Goal: Navigation & Orientation: Find specific page/section

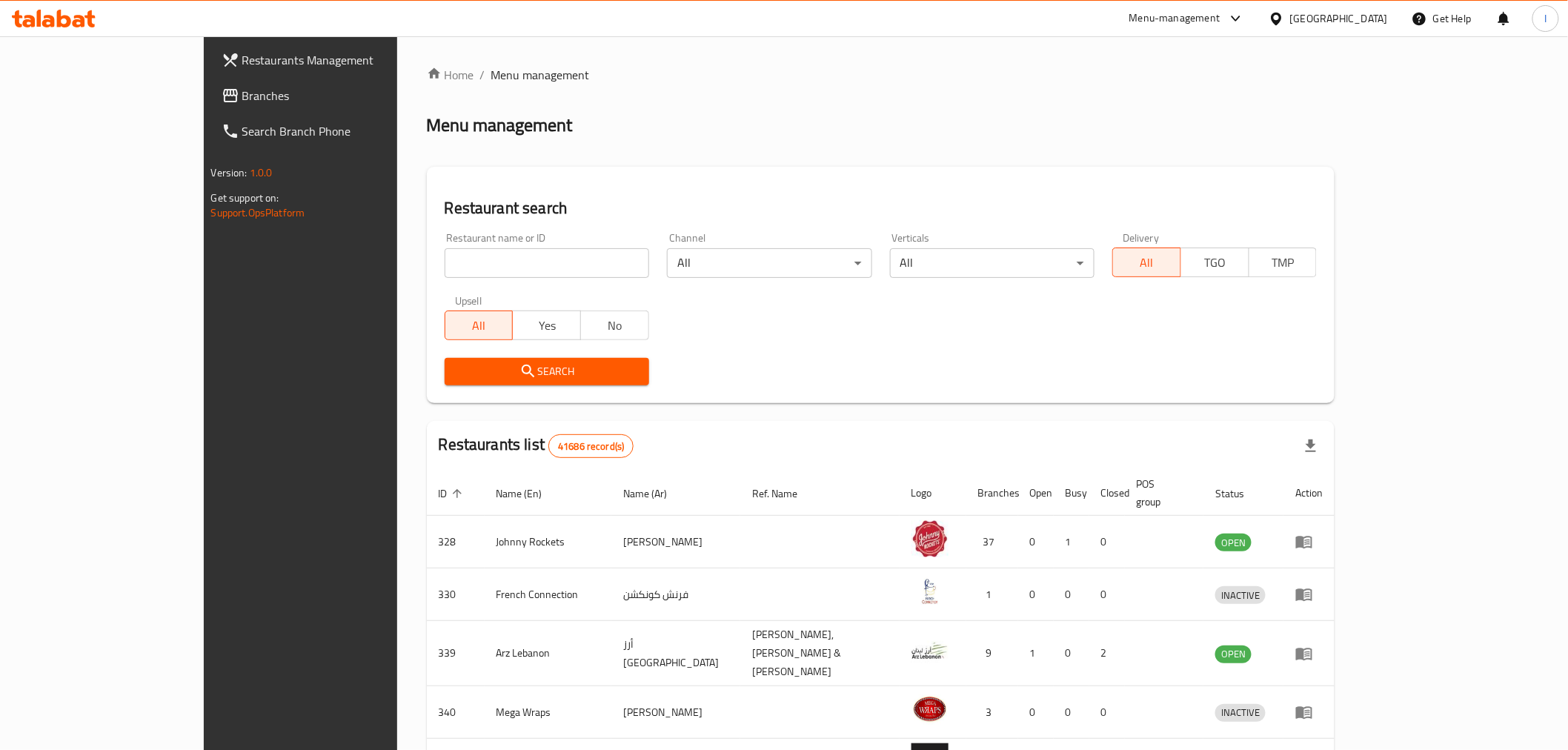
click at [1176, 23] on div "Menu-management" at bounding box center [1175, 18] width 91 height 18
click at [1144, 201] on div "Restaurant-Management" at bounding box center [1096, 198] width 116 height 16
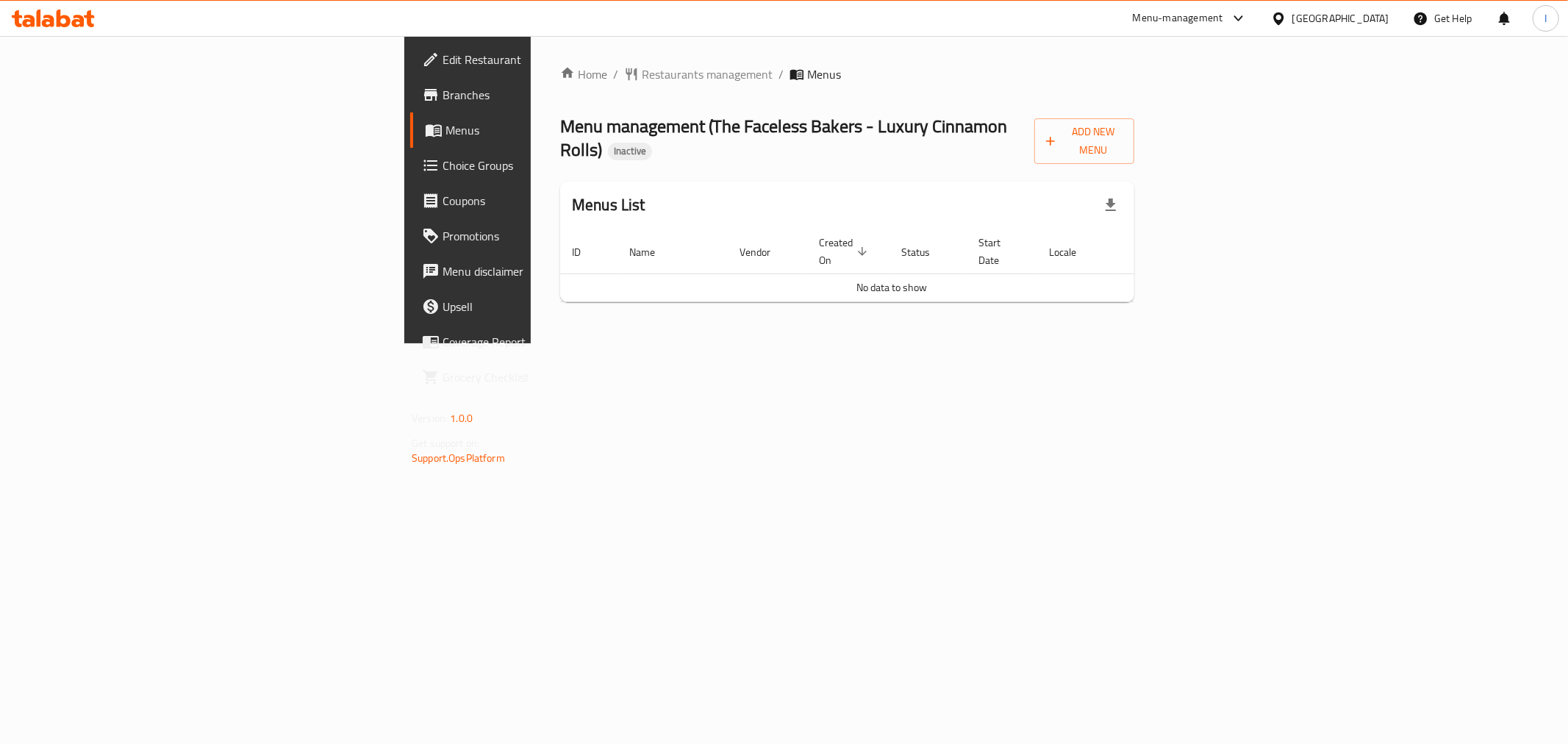
click at [443, 94] on span "Branches" at bounding box center [549, 95] width 212 height 18
click at [1356, 19] on div "[GEOGRAPHIC_DATA]" at bounding box center [1340, 18] width 97 height 16
click at [1189, 314] on div "Qatar" at bounding box center [1230, 322] width 97 height 16
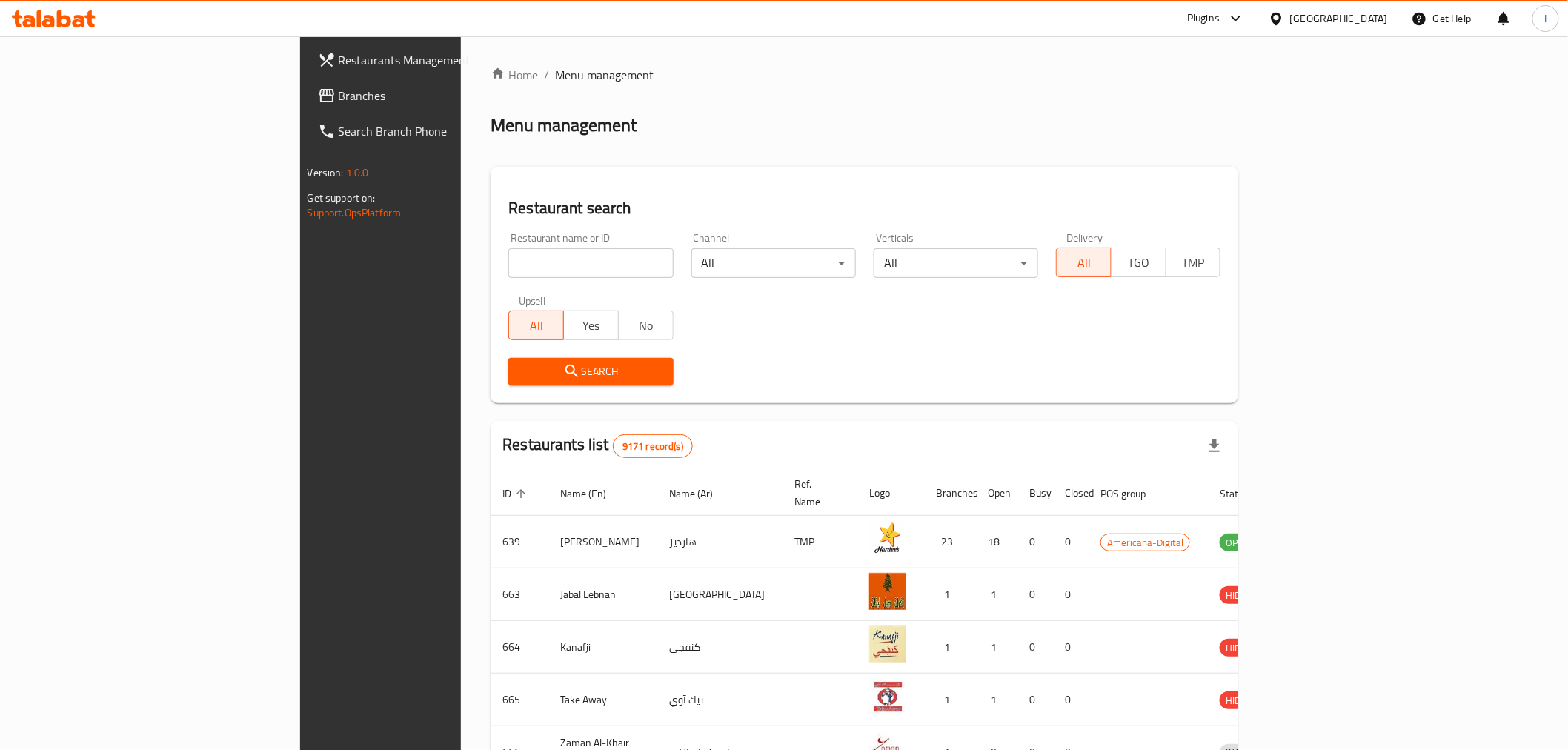
click at [1220, 12] on div "Plugins" at bounding box center [1203, 18] width 32 height 18
click at [1213, 215] on div "Restaurant-Management" at bounding box center [1167, 203] width 140 height 34
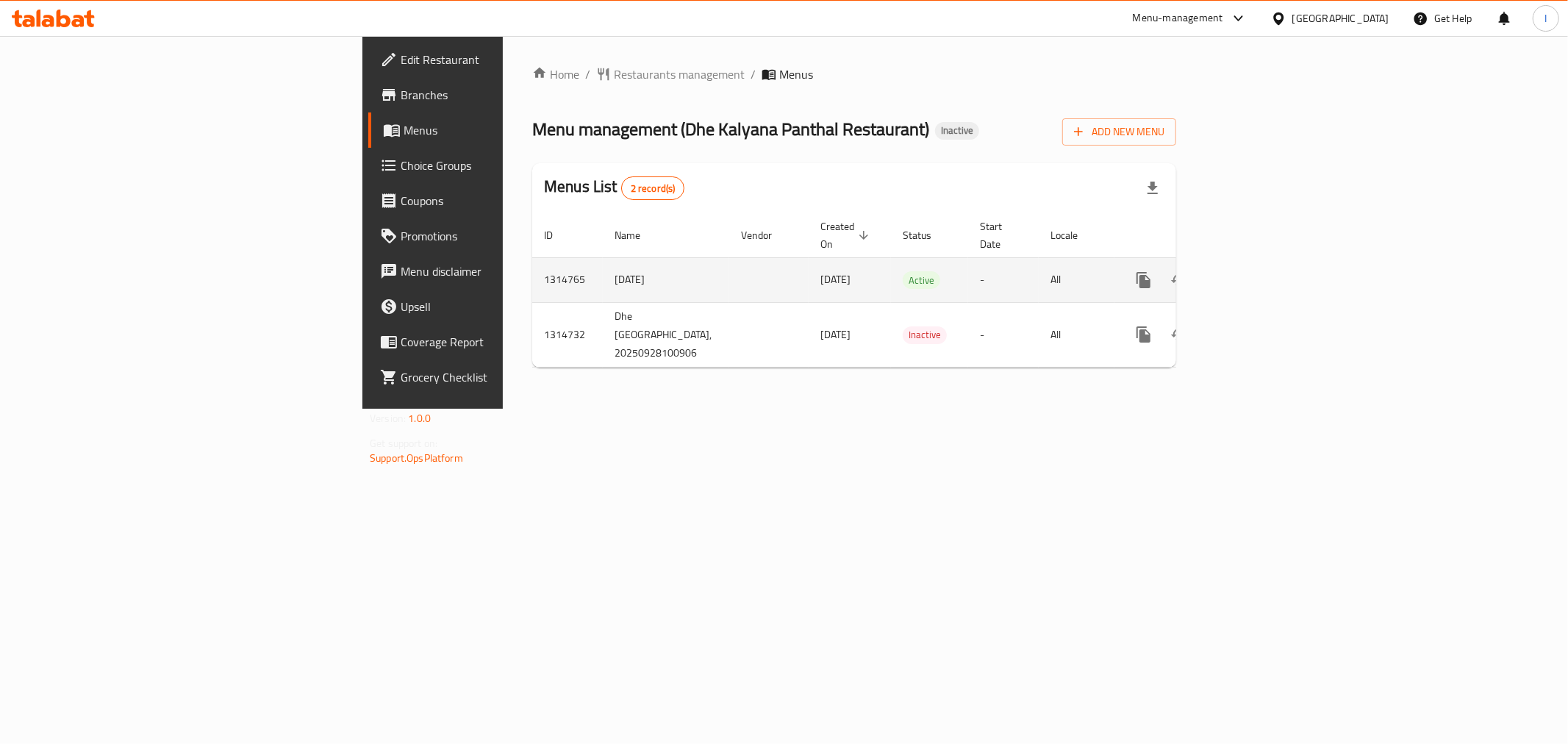
click at [1268, 263] on link "enhanced table" at bounding box center [1250, 281] width 36 height 36
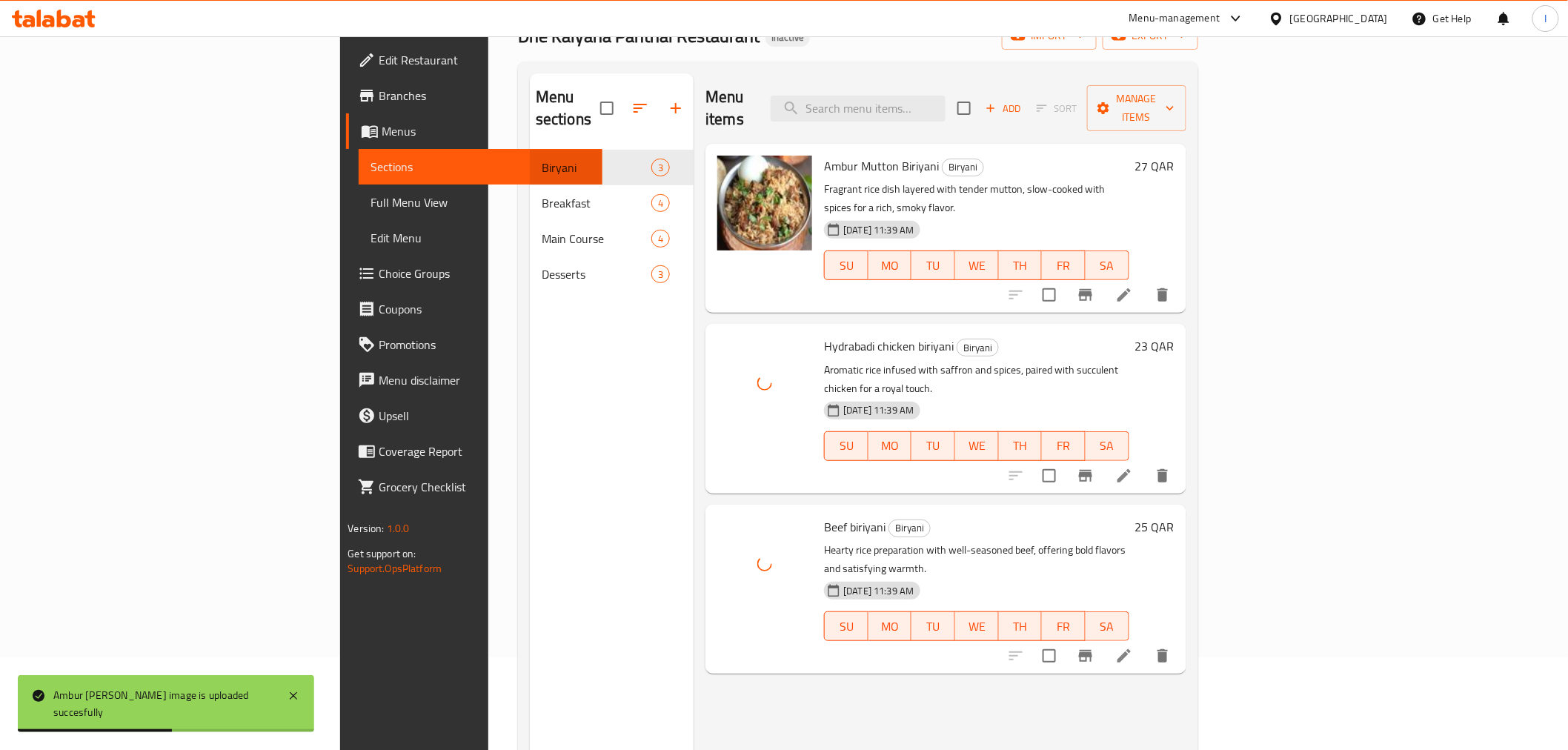
scroll to position [165, 0]
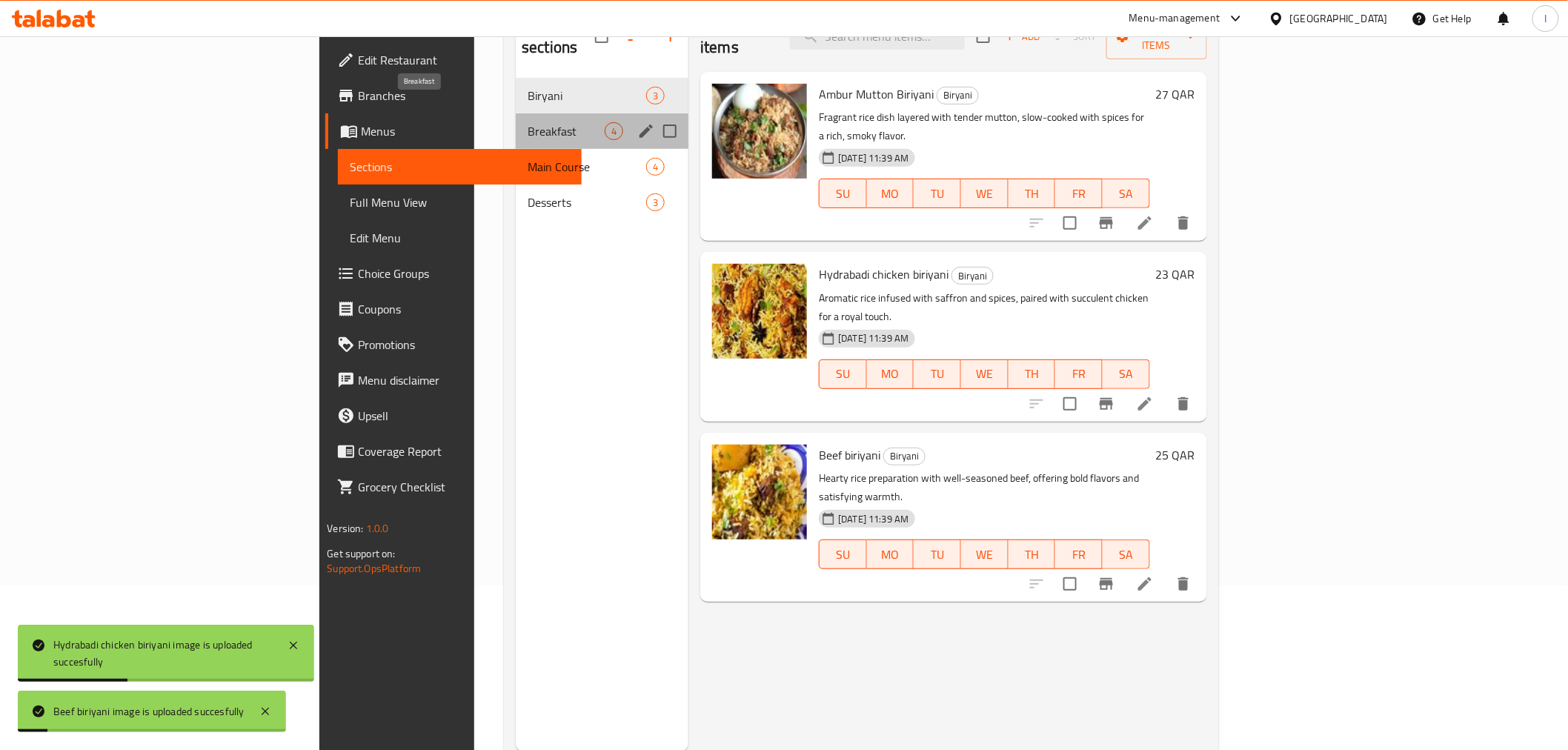
click at [528, 122] on span "Breakfast" at bounding box center [566, 131] width 77 height 18
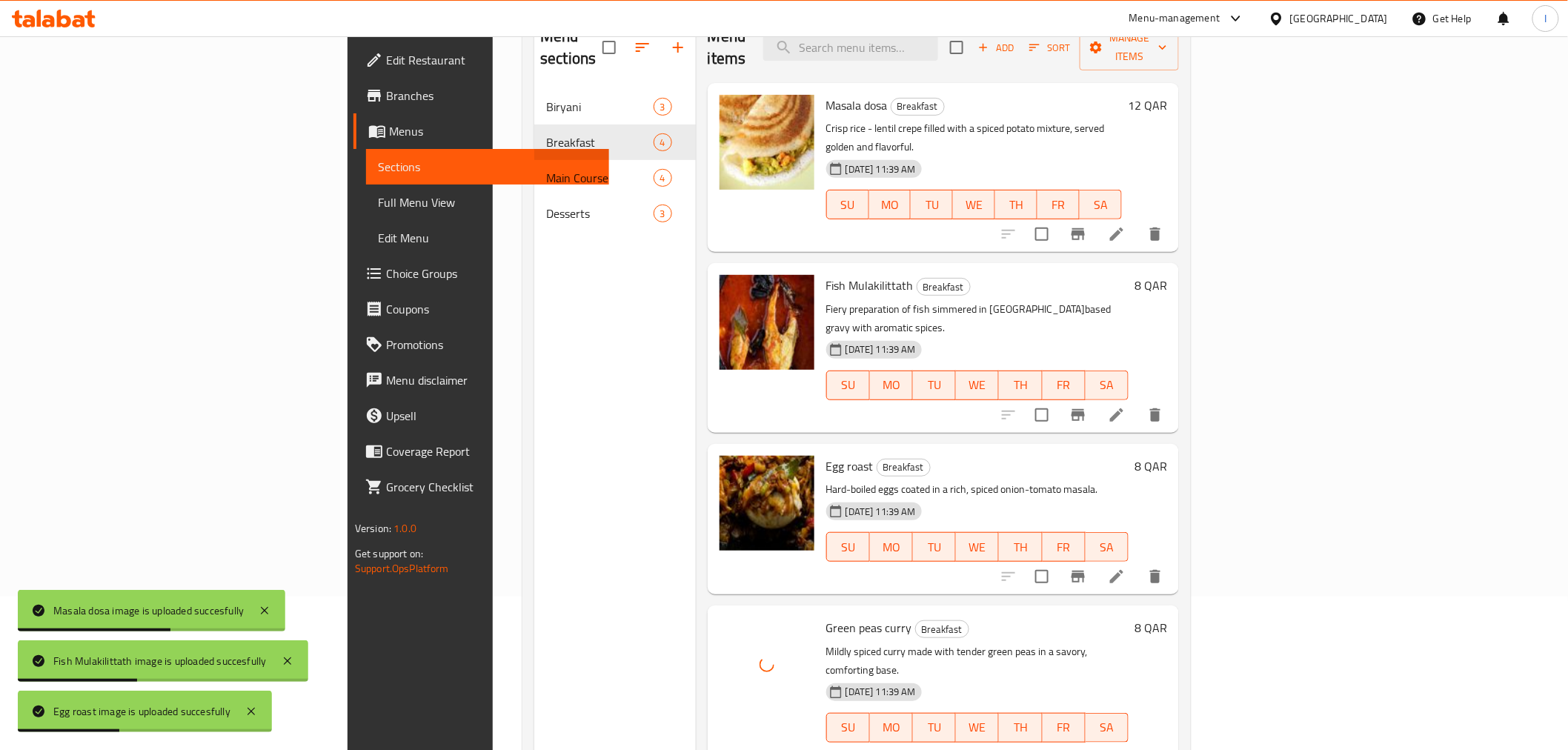
scroll to position [125, 0]
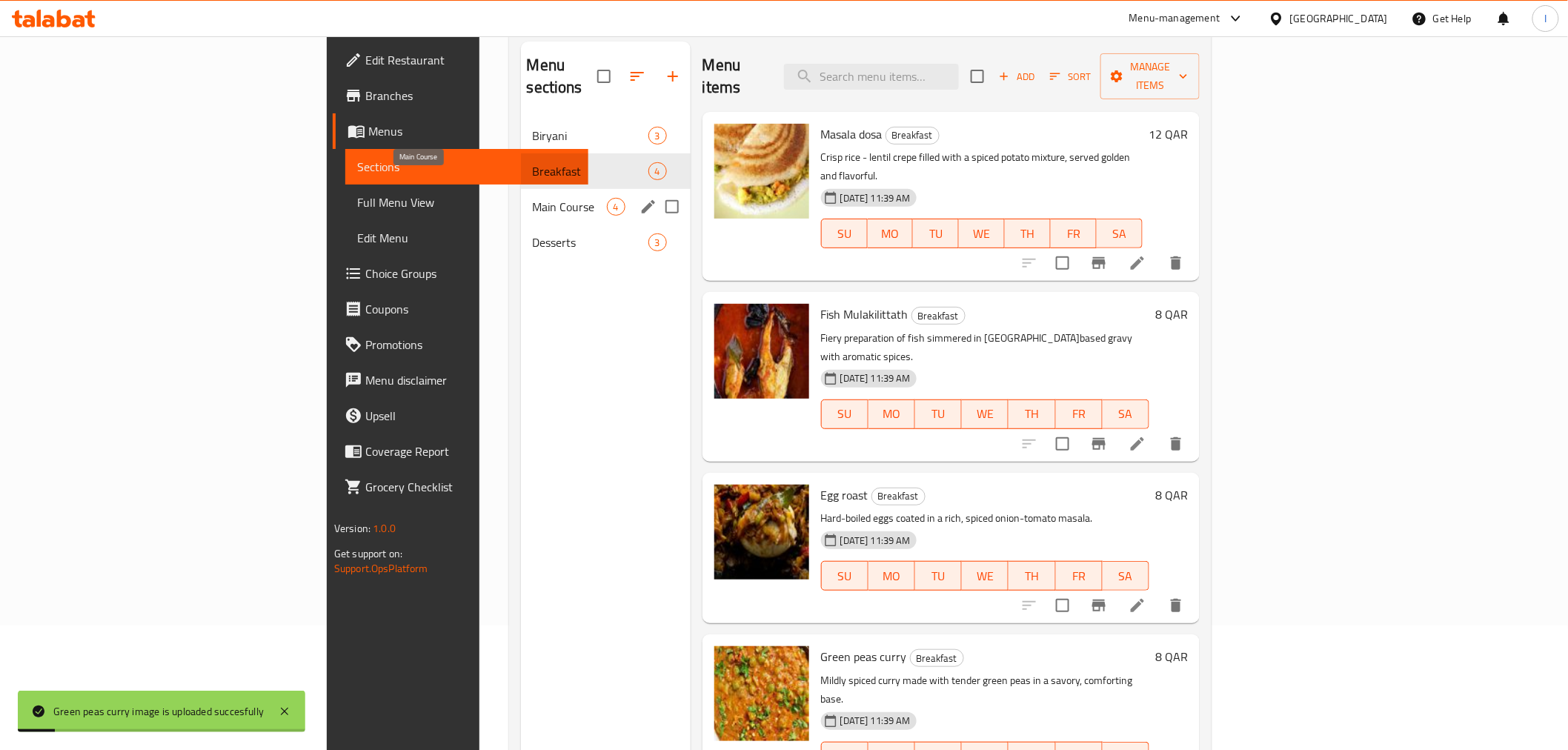
click at [532, 198] on span "Main Course" at bounding box center [569, 206] width 74 height 18
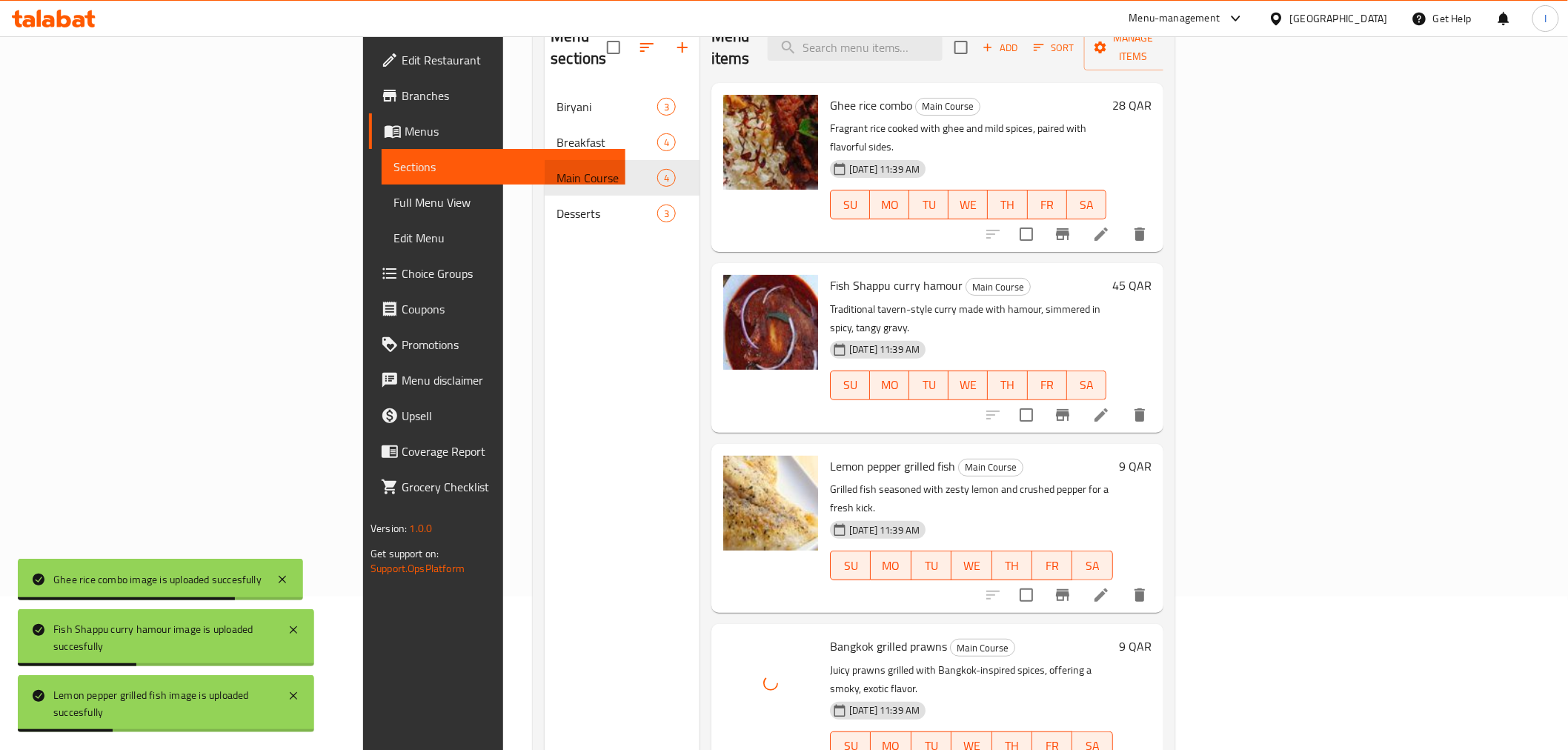
scroll to position [125, 0]
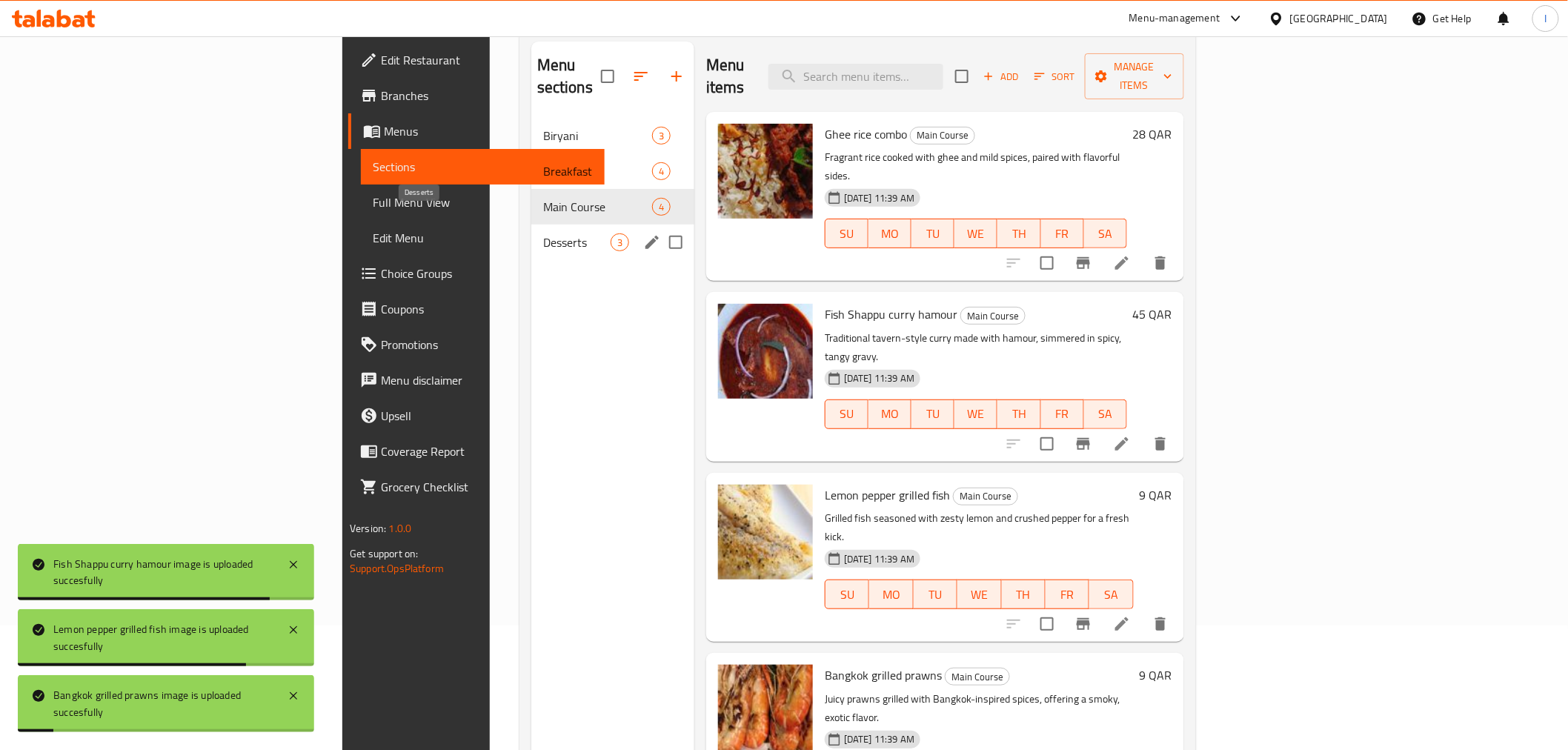
click at [543, 234] on span "Desserts" at bounding box center [576, 242] width 67 height 18
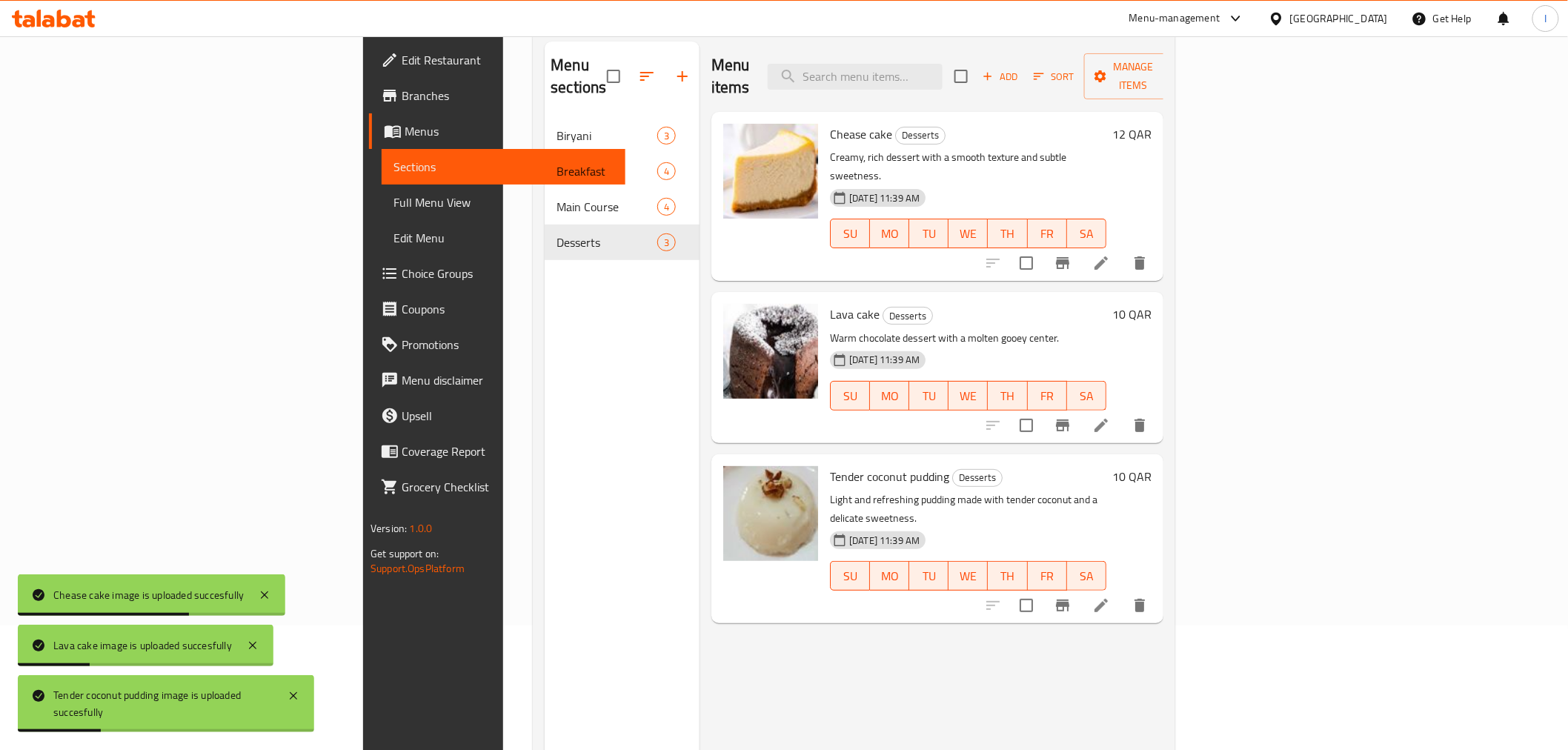
click at [393, 201] on span "Full Menu View" at bounding box center [503, 202] width 219 height 18
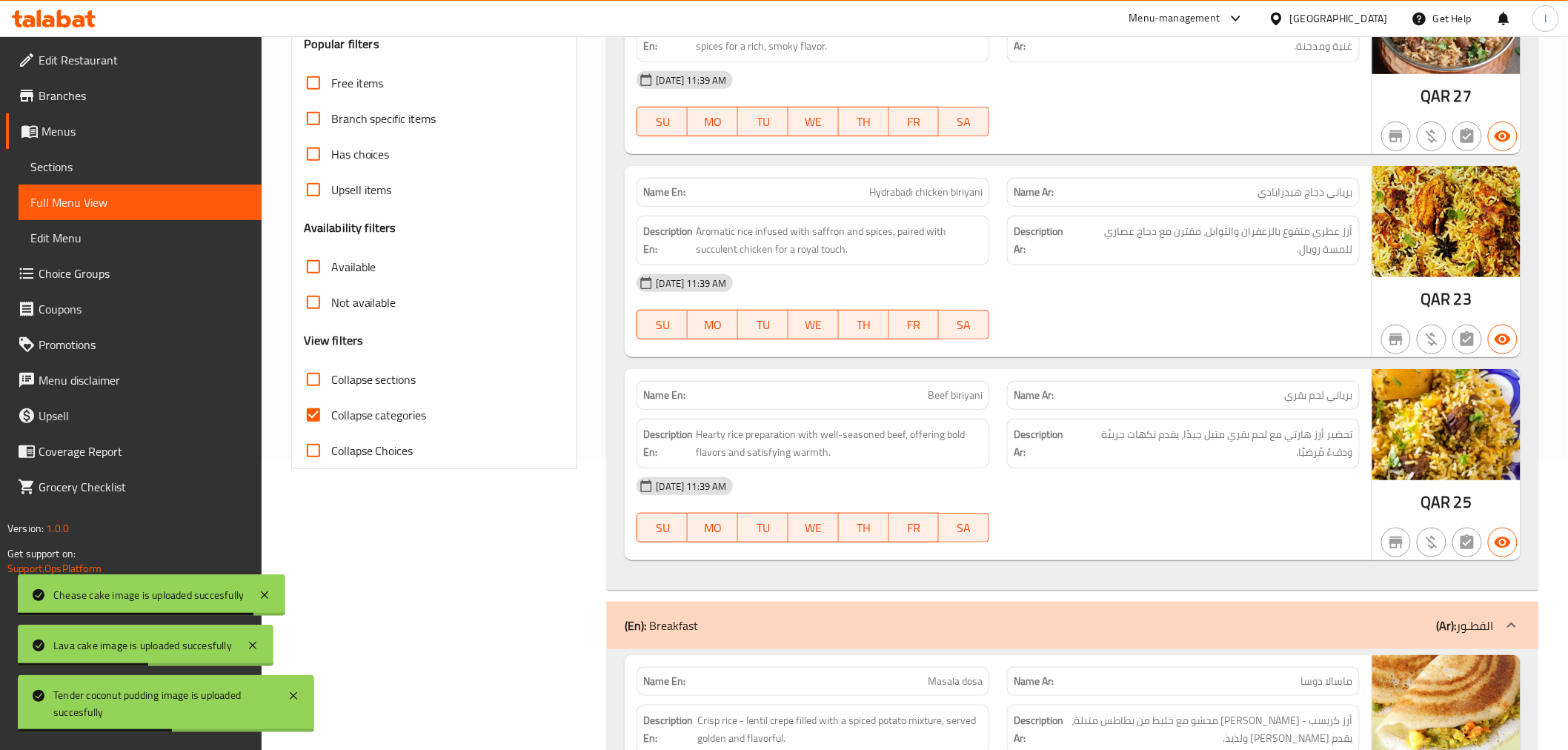
click at [356, 401] on label "Collapse categories" at bounding box center [361, 415] width 131 height 36
click at [331, 401] on input "Collapse categories" at bounding box center [314, 415] width 36 height 36
checkbox input "false"
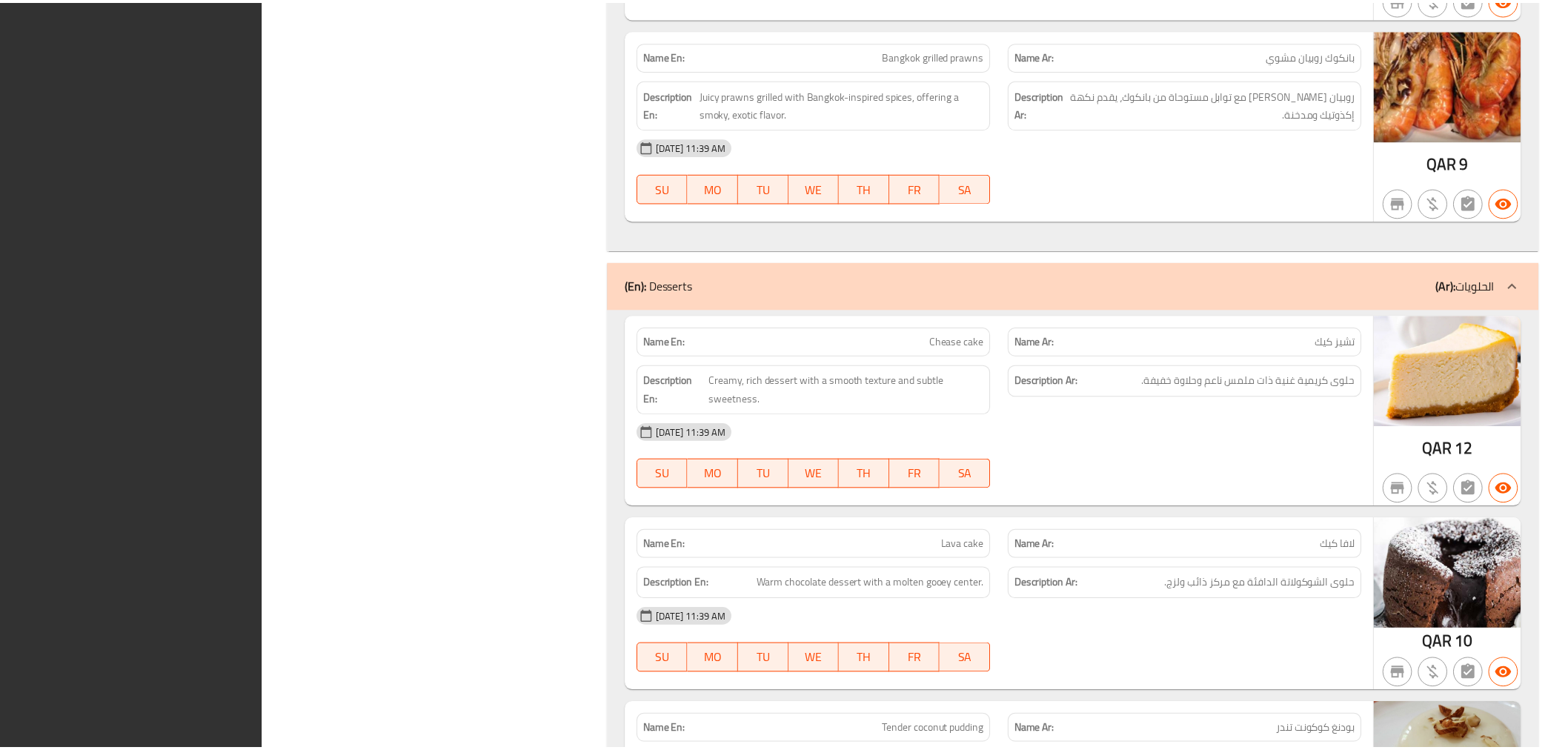
scroll to position [2608, 0]
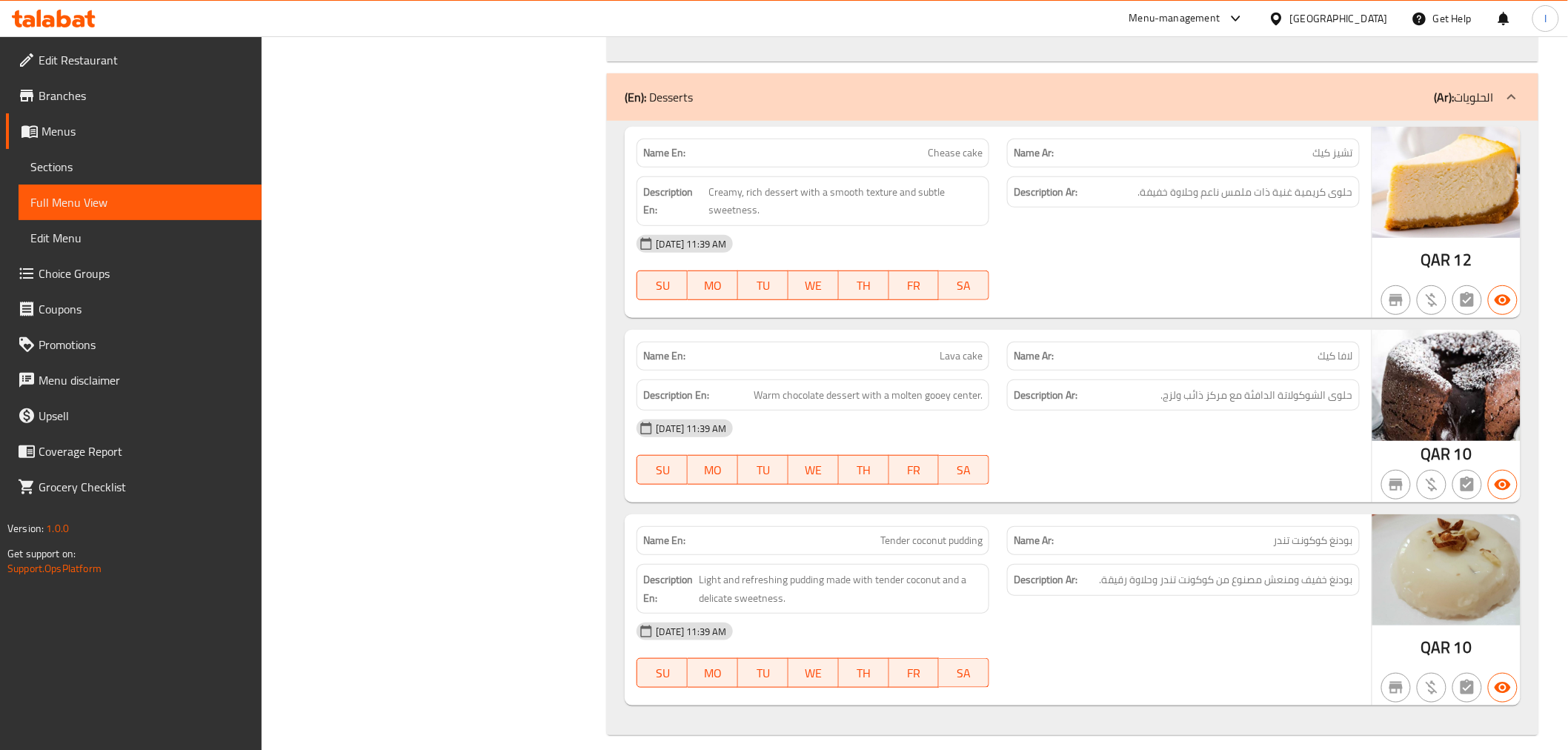
click at [1366, 23] on div "Qatar" at bounding box center [1338, 18] width 97 height 16
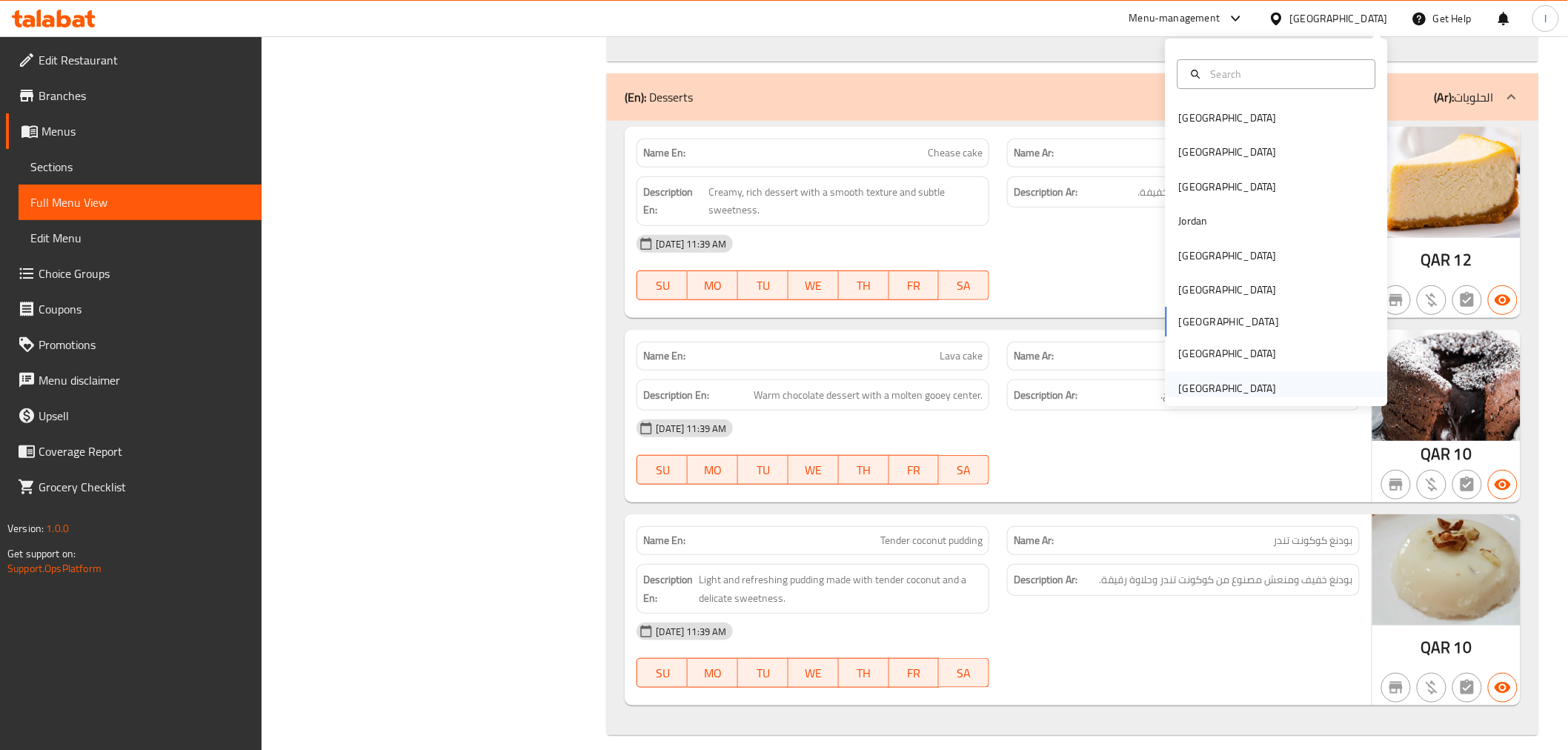
click at [1234, 389] on div "[GEOGRAPHIC_DATA]" at bounding box center [1228, 388] width 97 height 16
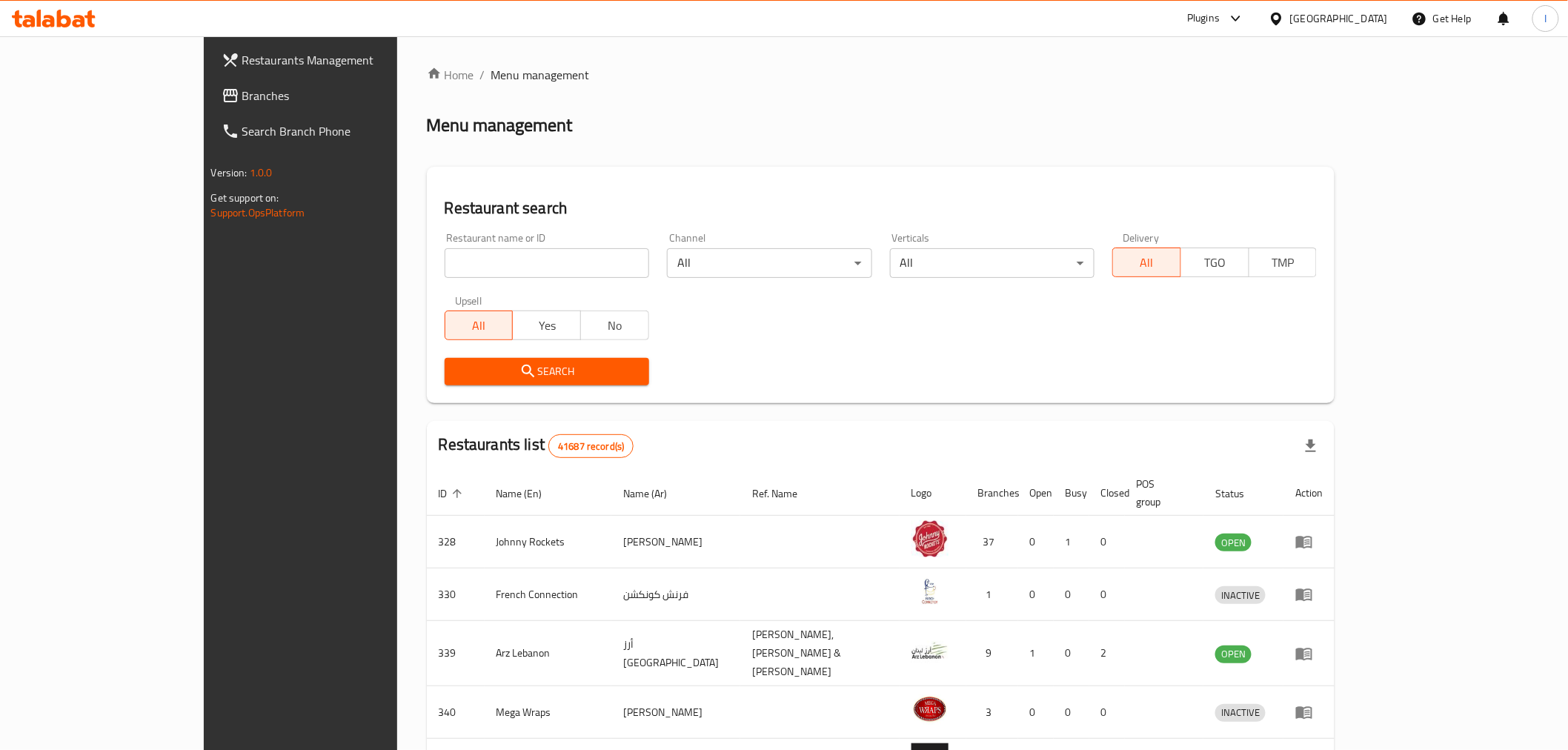
click at [1227, 12] on div at bounding box center [1232, 18] width 25 height 18
click at [1168, 194] on div "Restaurant-Management" at bounding box center [1136, 203] width 222 height 34
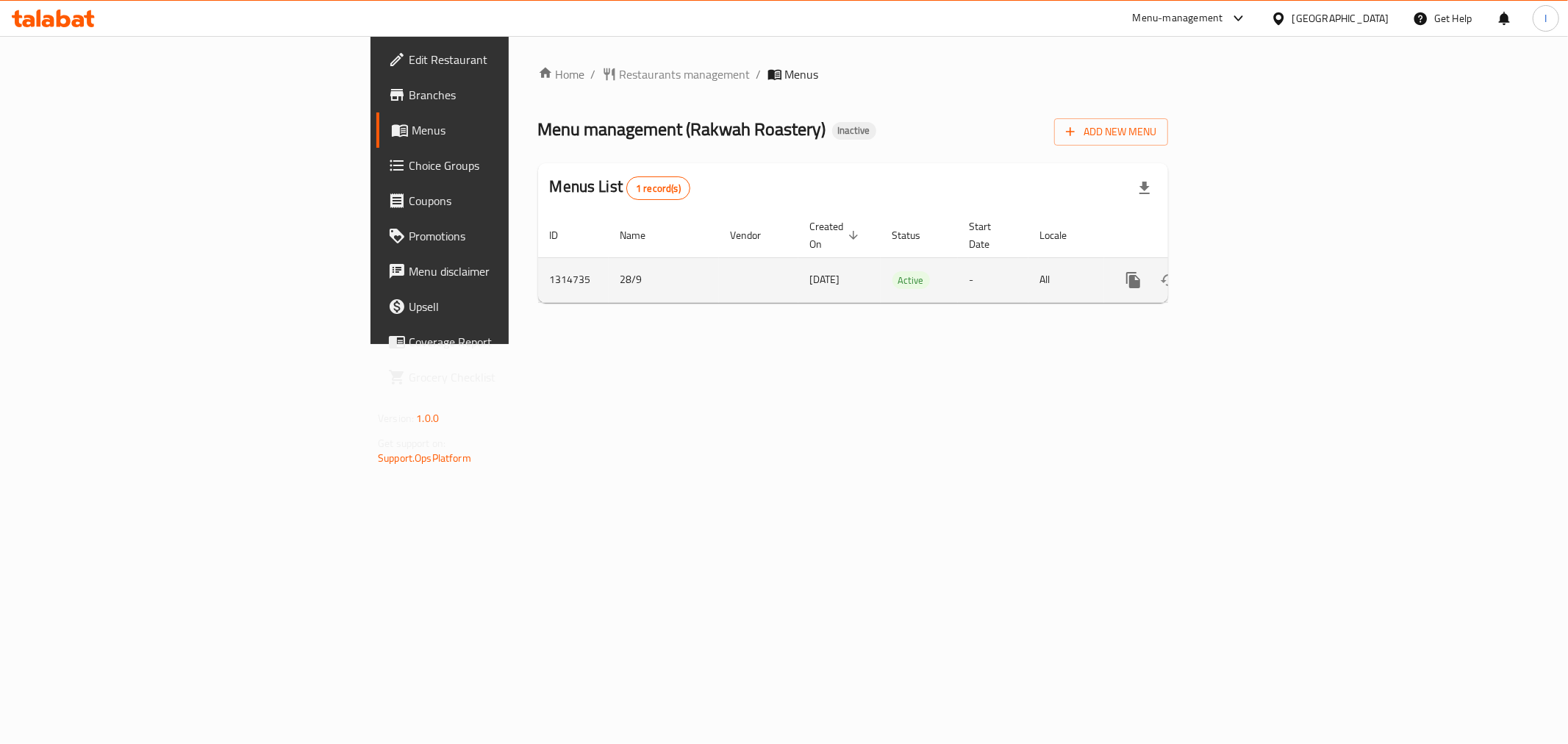
click at [1248, 271] on icon "enhanced table" at bounding box center [1240, 280] width 18 height 18
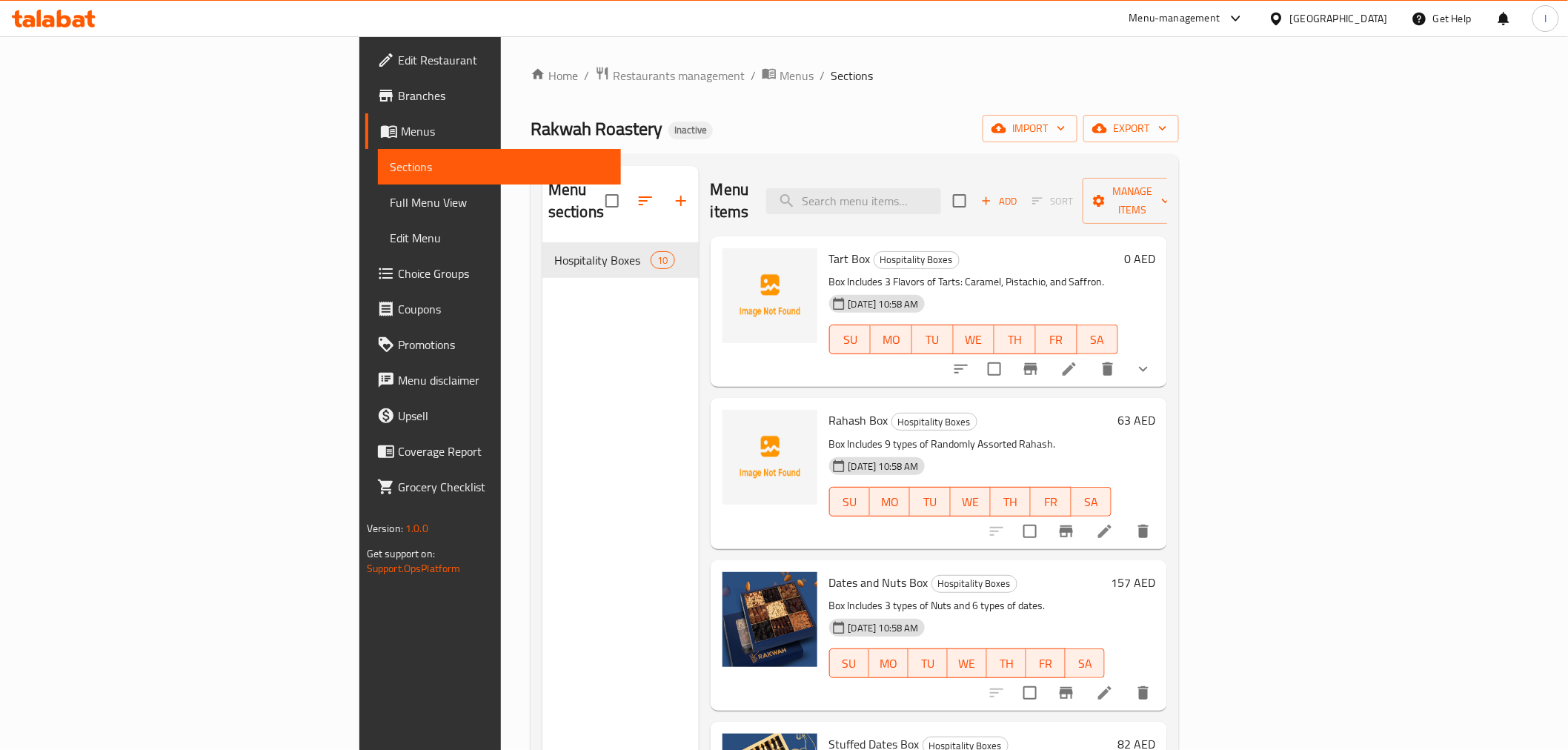
click at [390, 202] on span "Full Menu View" at bounding box center [499, 202] width 219 height 18
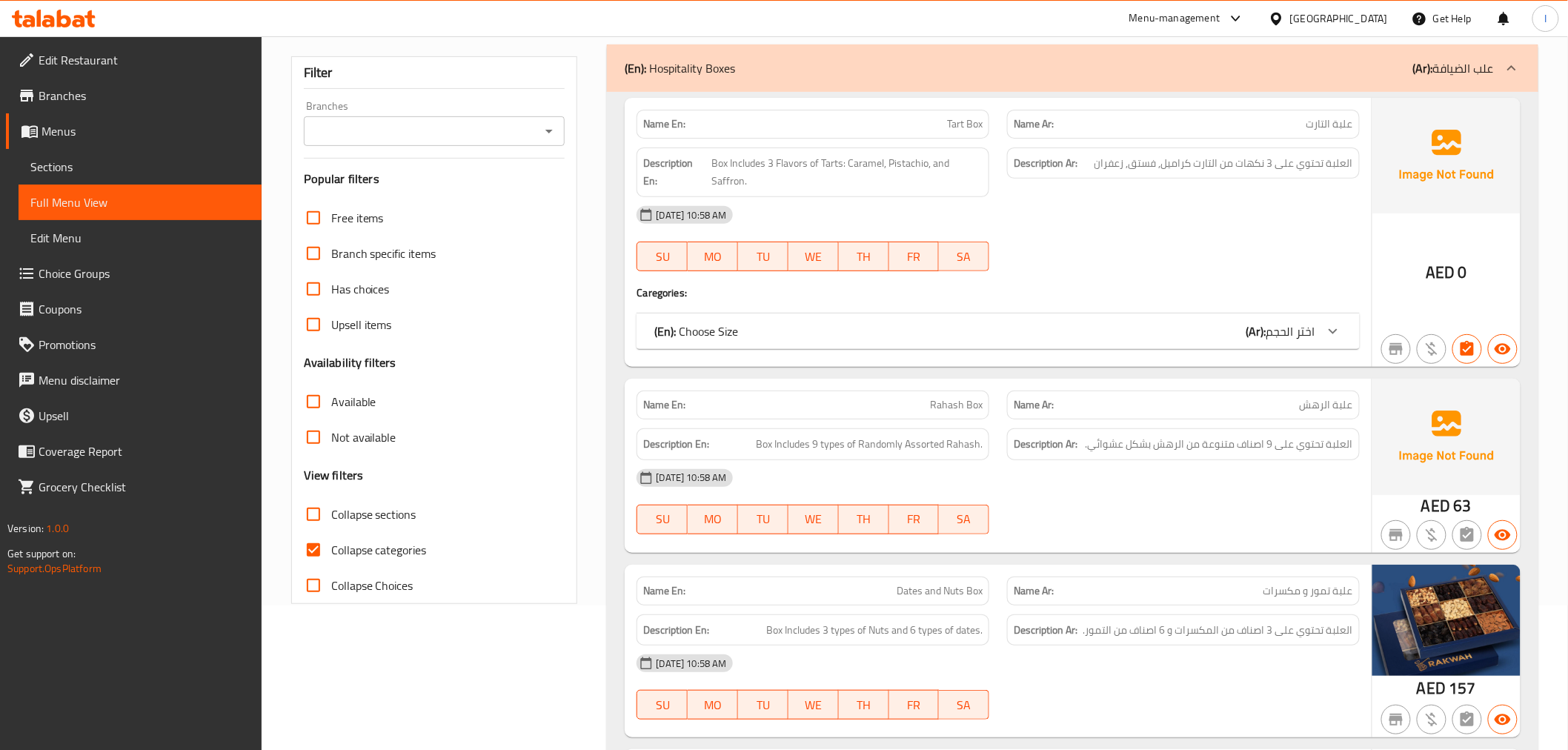
scroll to position [247, 0]
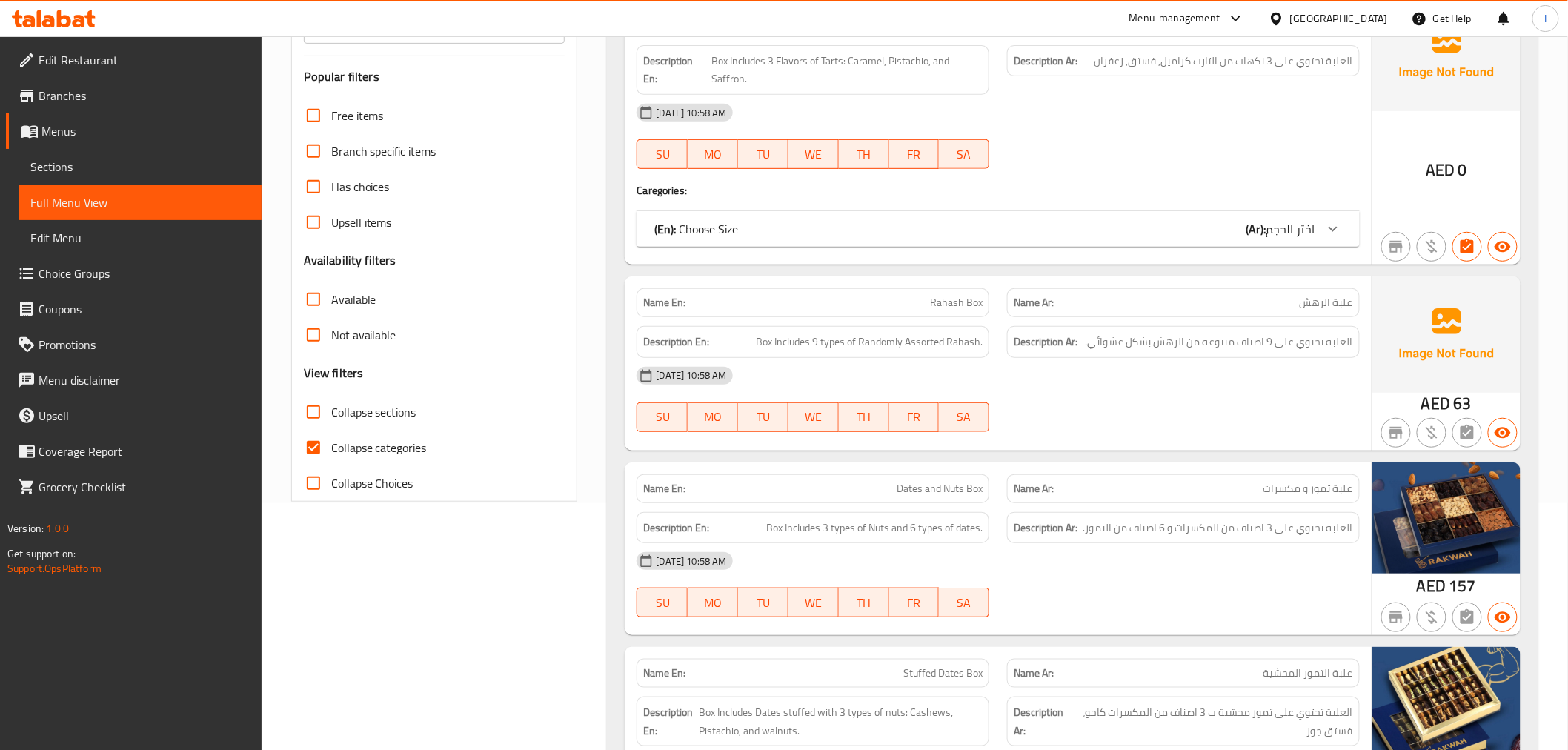
click at [324, 446] on input "Collapse categories" at bounding box center [314, 447] width 36 height 36
checkbox input "false"
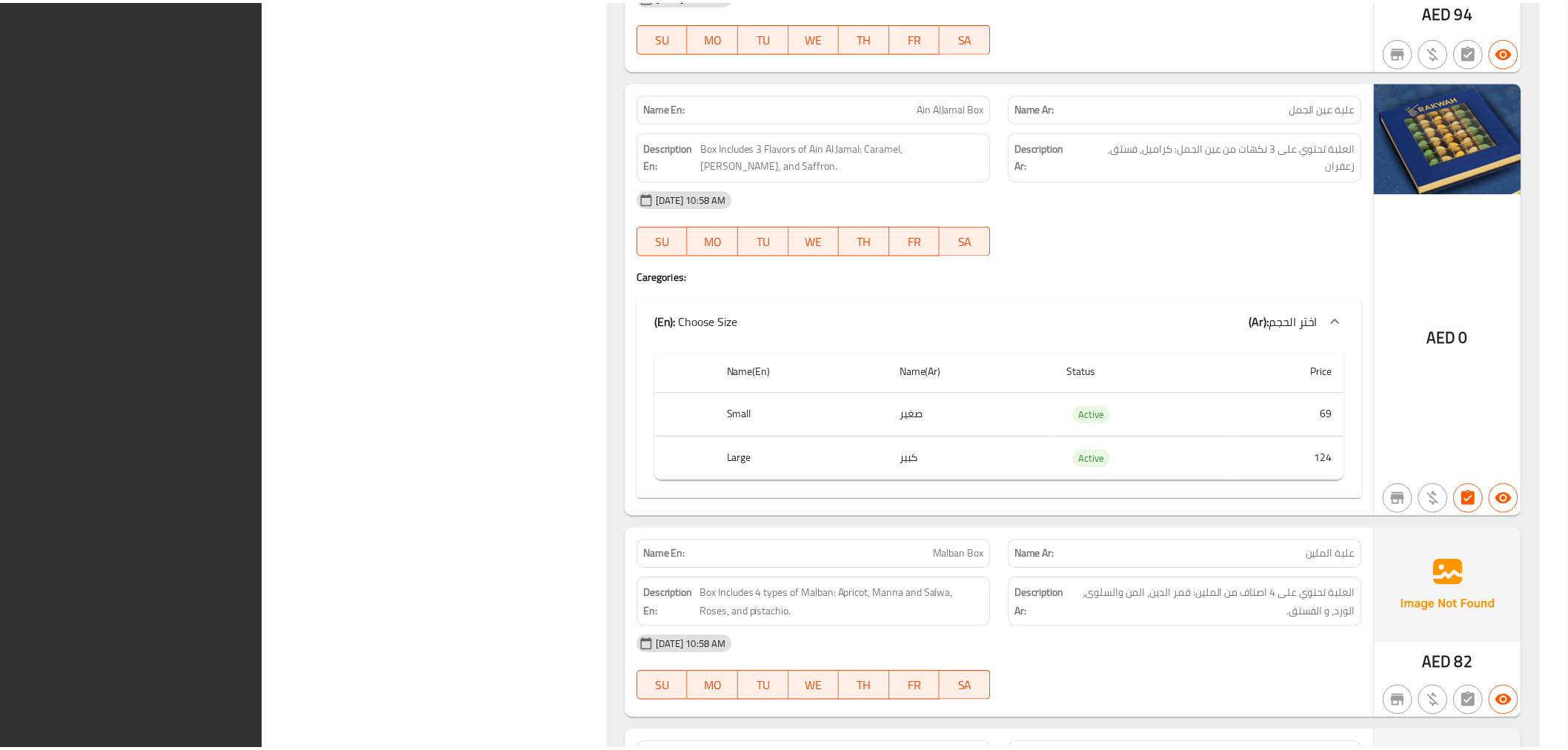
scroll to position [1997, 0]
